Goal: Information Seeking & Learning: Learn about a topic

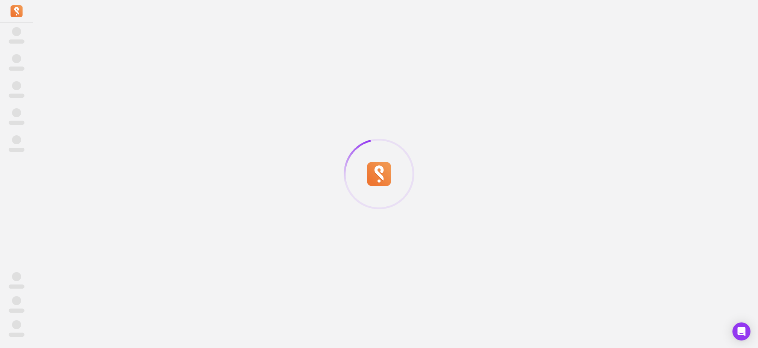
click at [132, 210] on div at bounding box center [379, 174] width 758 height 348
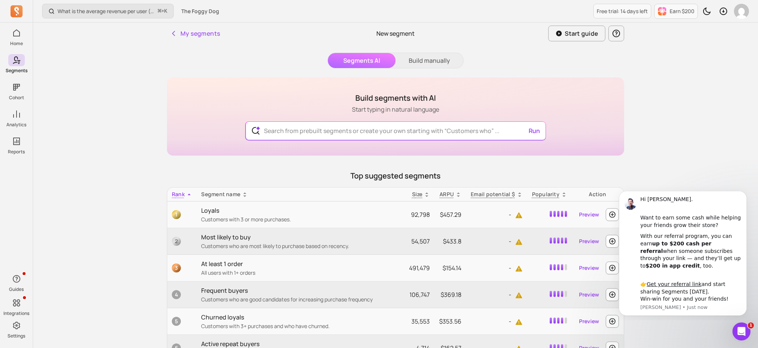
scroll to position [59, 0]
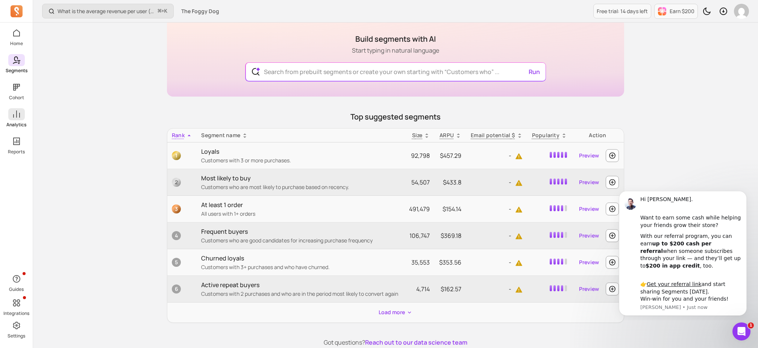
click at [17, 120] on link "Analytics" at bounding box center [16, 118] width 33 height 20
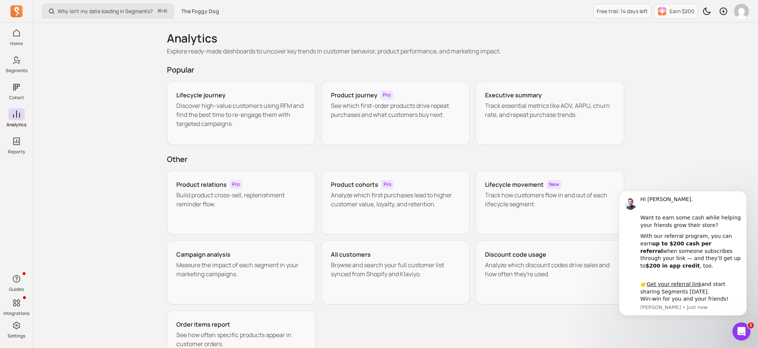
click at [104, 117] on div "Why isn't my data loading in Segments? ⌘ + K The Foggy Dog Free trial: 14 days …" at bounding box center [395, 207] width 725 height 415
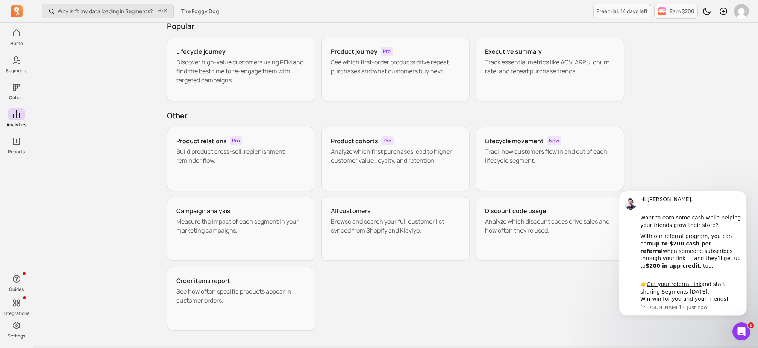
scroll to position [66, 0]
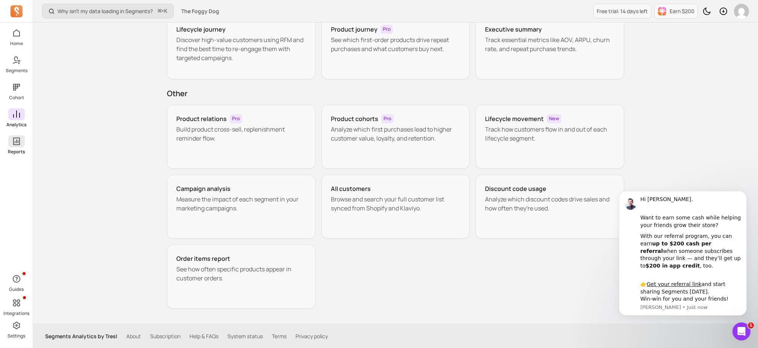
click at [29, 144] on link "Reports" at bounding box center [16, 145] width 33 height 20
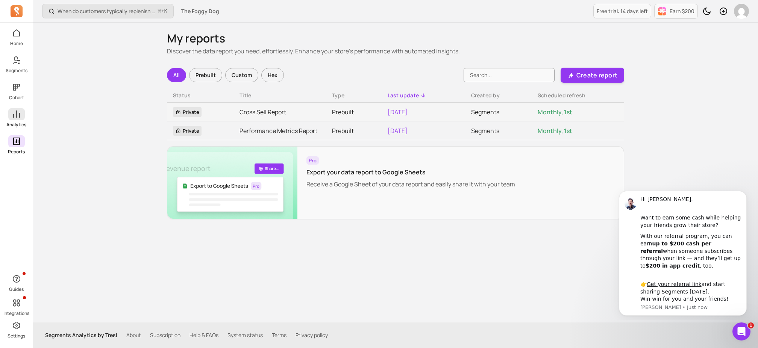
click at [23, 121] on link "Analytics" at bounding box center [16, 118] width 33 height 20
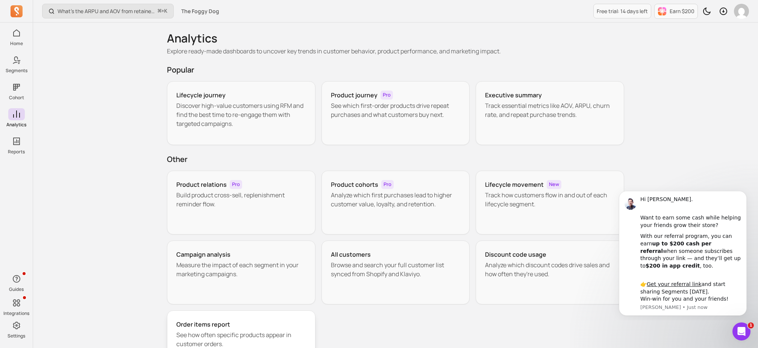
click at [254, 313] on div "Order items report See how often specific products appear in customer orders." at bounding box center [241, 342] width 148 height 64
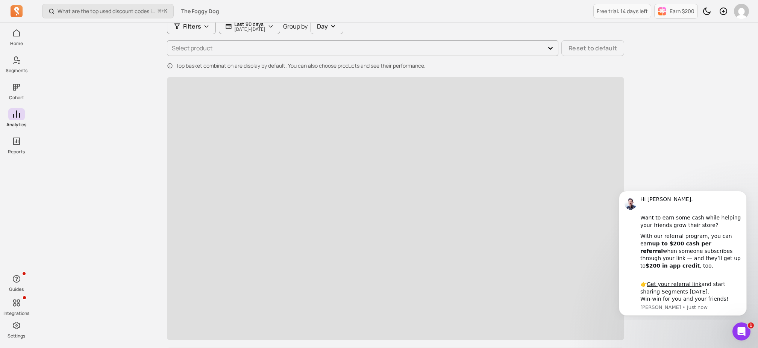
scroll to position [93, 0]
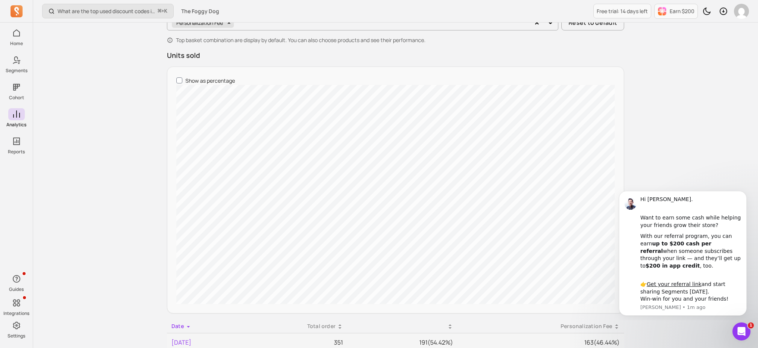
click at [151, 157] on div "What are the top used discount codes in my campaigns? ⌘ + K The Foggy Dog Free …" at bounding box center [395, 240] width 725 height 666
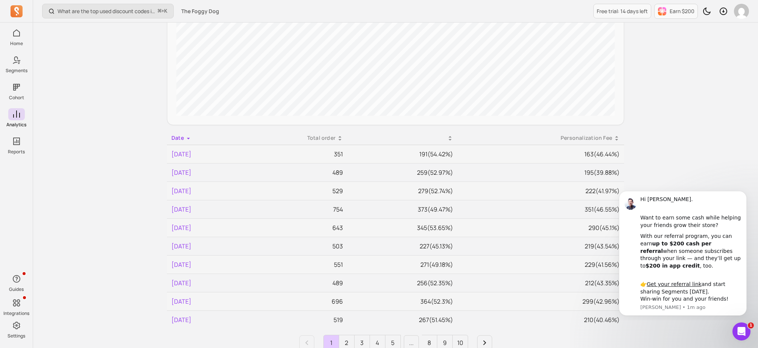
scroll to position [289, 0]
